Goal: Information Seeking & Learning: Find specific fact

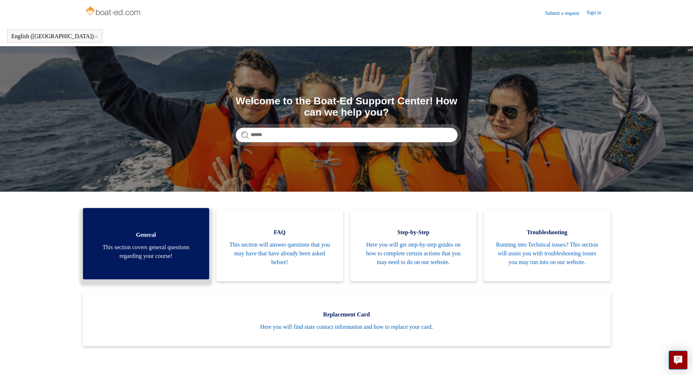
click at [154, 261] on span "This section covers general questions regarding your course!" at bounding box center [146, 251] width 105 height 17
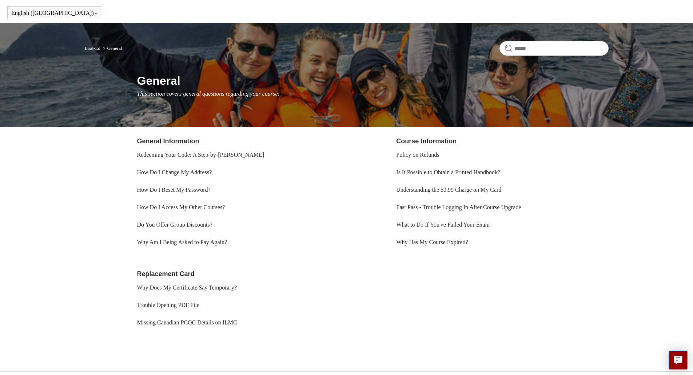
scroll to position [36, 0]
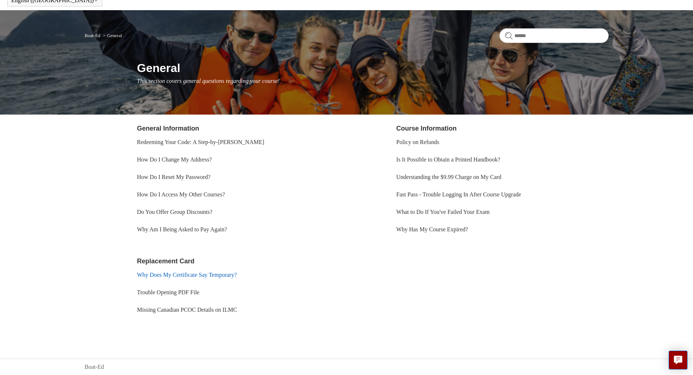
click at [220, 275] on link "Why Does My Certificate Say Temporary?" at bounding box center [187, 275] width 100 height 6
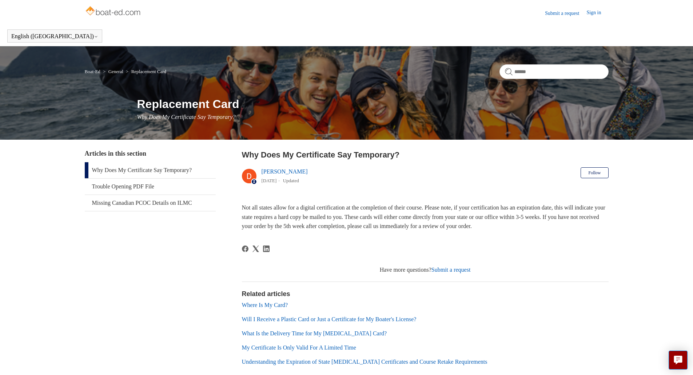
click at [275, 172] on link "Deborah Fagan" at bounding box center [285, 172] width 46 height 6
